Goal: Task Accomplishment & Management: Manage account settings

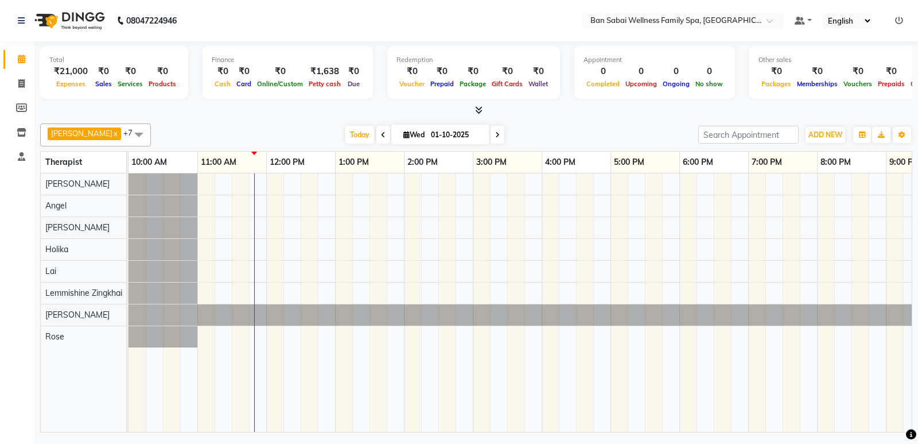
click at [560, 17] on nav "08047224946 Select Location × Ban Sabai Wellness Family Spa, Kalyani Nagar Defa…" at bounding box center [459, 20] width 918 height 41
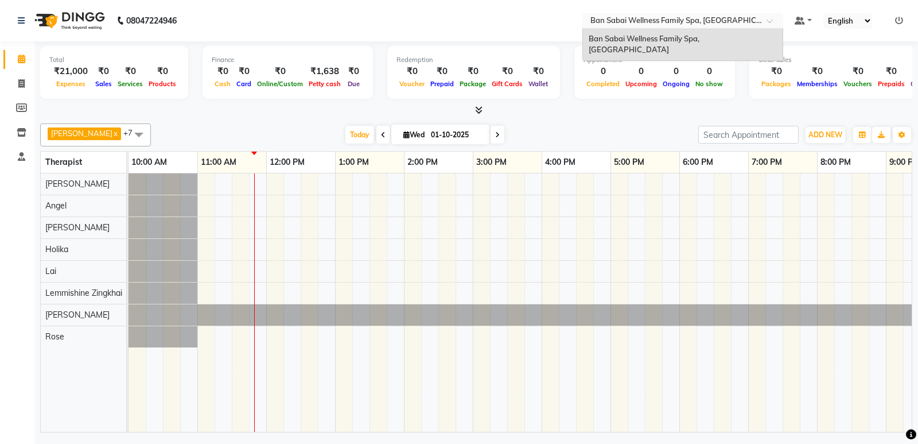
click at [773, 18] on div at bounding box center [683, 21] width 201 height 11
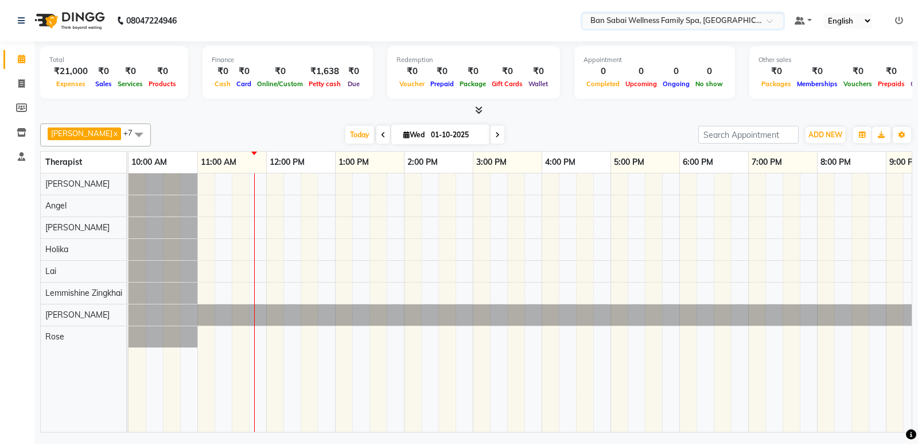
click at [770, 21] on span at bounding box center [774, 23] width 14 height 11
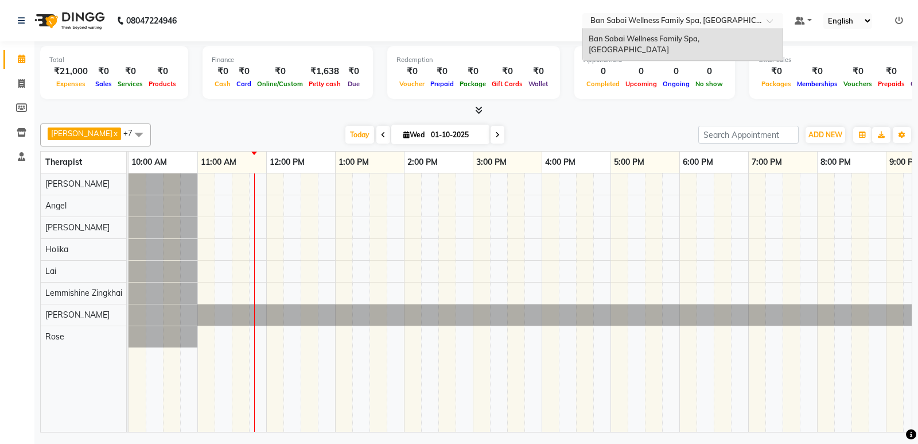
click at [770, 21] on span at bounding box center [774, 23] width 14 height 11
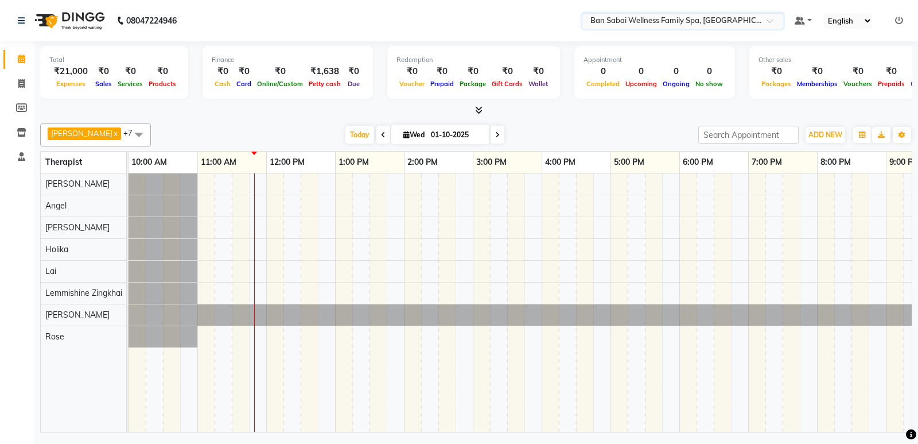
click at [770, 18] on span at bounding box center [774, 23] width 14 height 11
click at [895, 22] on icon at bounding box center [899, 21] width 8 height 8
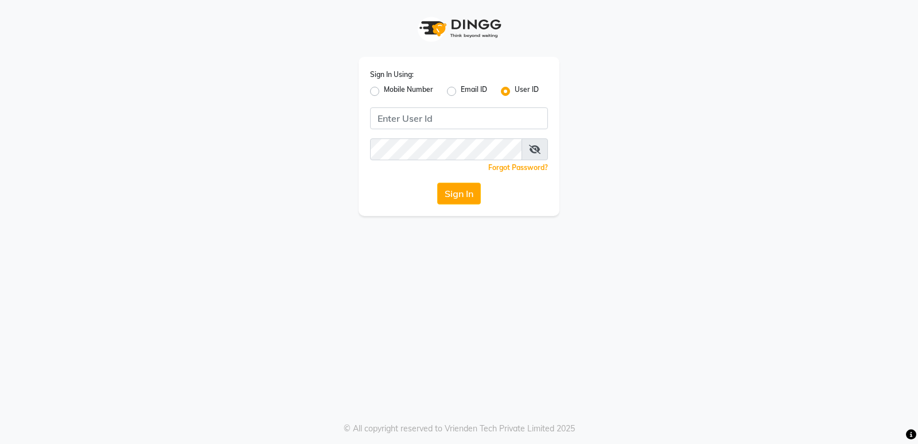
click at [405, 91] on label "Mobile Number" at bounding box center [408, 91] width 49 height 14
click at [391, 91] on input "Mobile Number" at bounding box center [387, 87] width 7 height 7
radio input "true"
radio input "false"
click at [439, 117] on input "Username" at bounding box center [478, 118] width 139 height 22
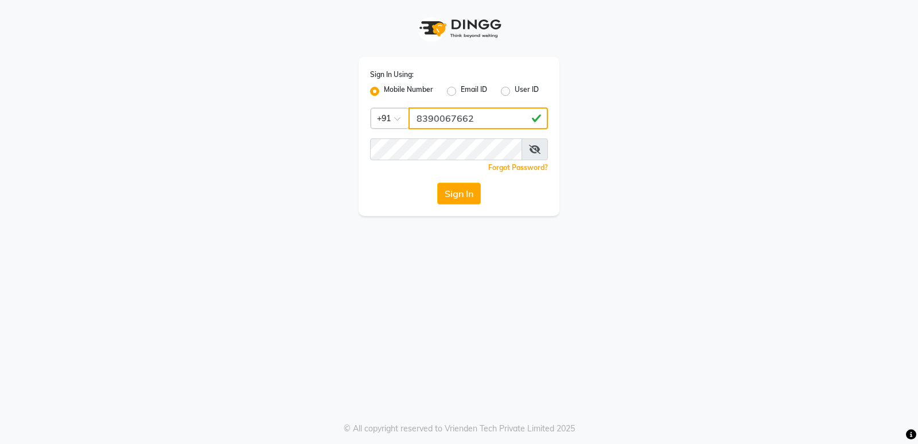
type input "8390067662"
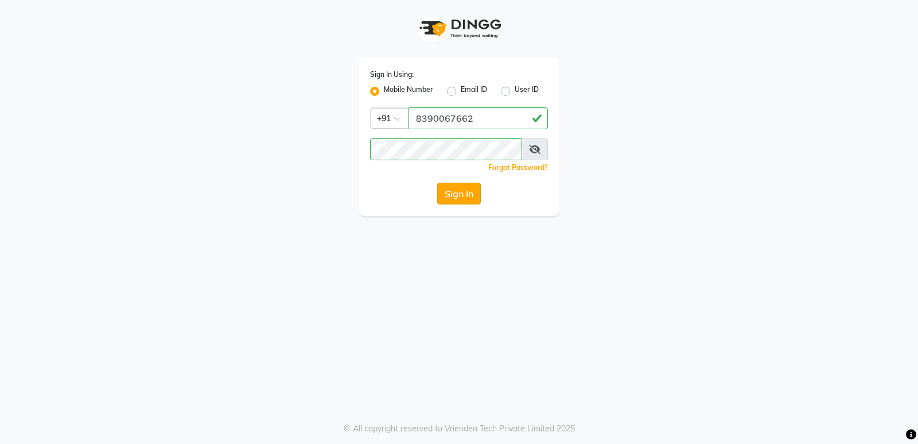
click at [462, 196] on button "Sign In" at bounding box center [459, 194] width 44 height 22
